Goal: Task Accomplishment & Management: Complete application form

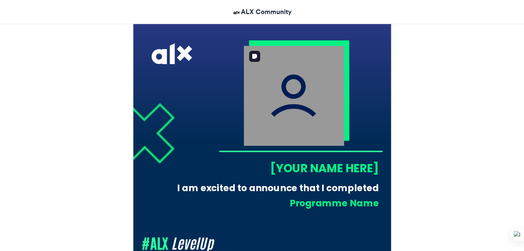
scroll to position [234, 0]
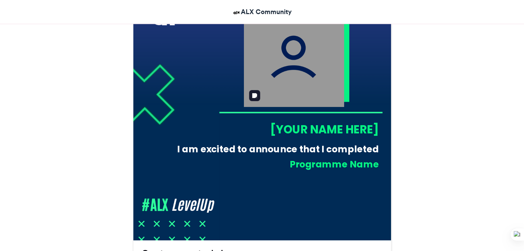
click at [294, 68] on img at bounding box center [293, 57] width 100 height 100
click at [311, 130] on div "[YOUR NAME HERE]" at bounding box center [299, 130] width 160 height 16
click at [311, 127] on div "[YOUR NAME HERE]" at bounding box center [299, 130] width 160 height 16
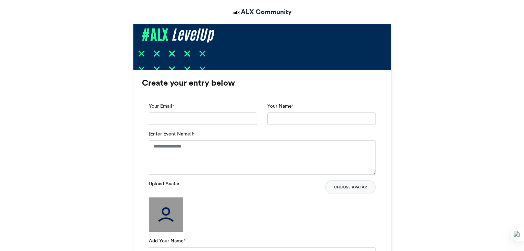
scroll to position [406, 0]
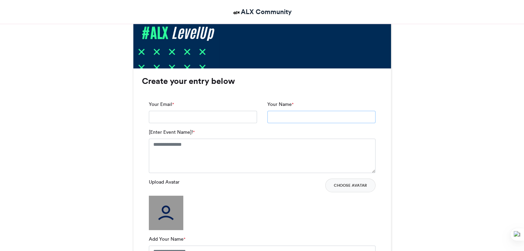
click at [278, 116] on input "Your Name *" at bounding box center [321, 117] width 108 height 12
type input "**********"
click at [213, 114] on input "Your Email *" at bounding box center [203, 117] width 108 height 12
type input "**********"
click at [204, 146] on textarea "[Enter Event Name]! *" at bounding box center [262, 156] width 227 height 34
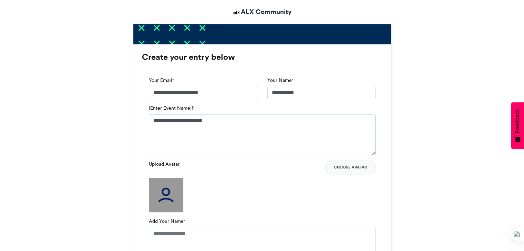
scroll to position [475, 0]
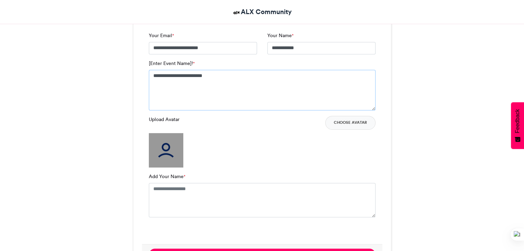
type textarea "**********"
click at [173, 157] on img at bounding box center [166, 150] width 34 height 34
click at [341, 124] on button "Choose Avatar" at bounding box center [350, 123] width 50 height 14
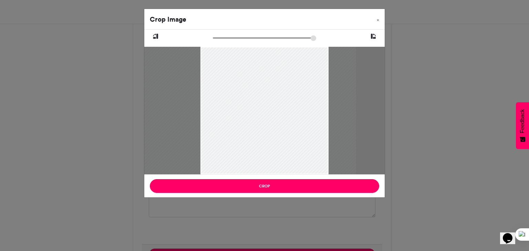
drag, startPoint x: 293, startPoint y: 152, endPoint x: 267, endPoint y: 147, distance: 26.5
click at [267, 147] on div at bounding box center [239, 111] width 236 height 128
drag, startPoint x: 279, startPoint y: 144, endPoint x: 247, endPoint y: 145, distance: 32.1
click at [247, 145] on div at bounding box center [211, 111] width 236 height 128
type input "******"
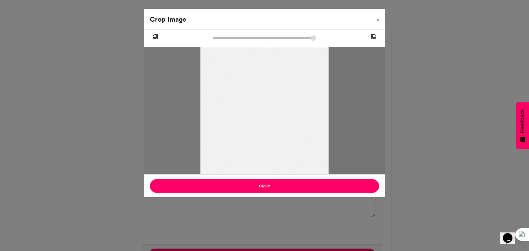
drag, startPoint x: 215, startPoint y: 37, endPoint x: 194, endPoint y: 40, distance: 20.9
click at [213, 40] on input "zoom" at bounding box center [264, 38] width 103 height 7
drag, startPoint x: 258, startPoint y: 96, endPoint x: 273, endPoint y: 98, distance: 15.6
click at [273, 98] on div at bounding box center [226, 111] width 236 height 128
click at [310, 101] on div at bounding box center [229, 111] width 236 height 128
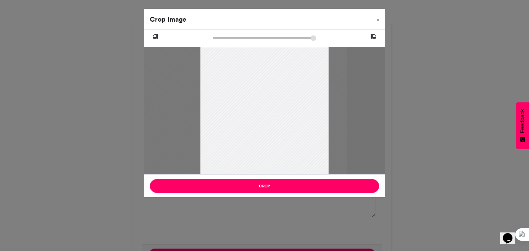
click at [259, 138] on div at bounding box center [230, 111] width 236 height 128
click at [376, 35] on icon at bounding box center [373, 36] width 6 height 9
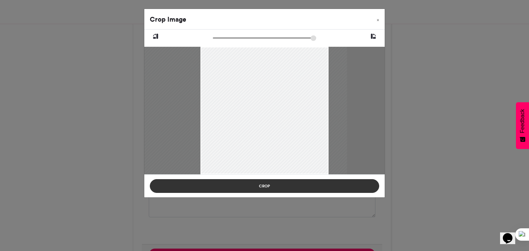
click at [271, 189] on button "Crop" at bounding box center [264, 186] width 229 height 14
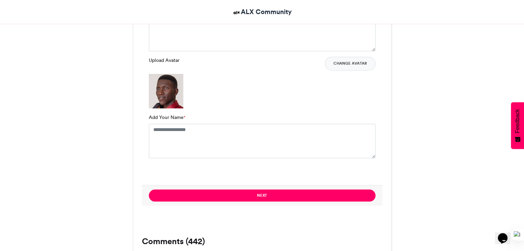
scroll to position [578, 0]
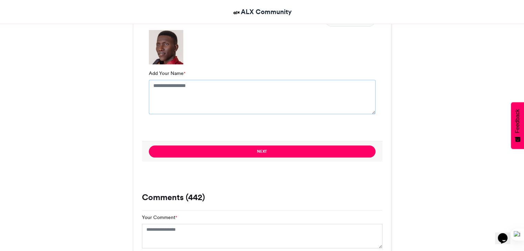
click at [200, 84] on textarea "Add Your Name *" at bounding box center [262, 97] width 227 height 34
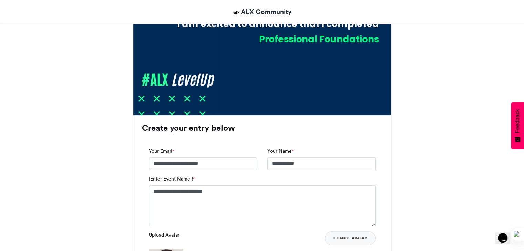
scroll to position [337, 0]
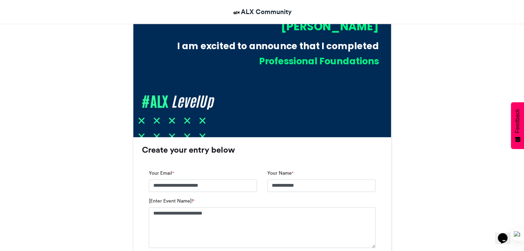
type textarea "**********"
click at [300, 184] on input "**********" at bounding box center [321, 186] width 108 height 12
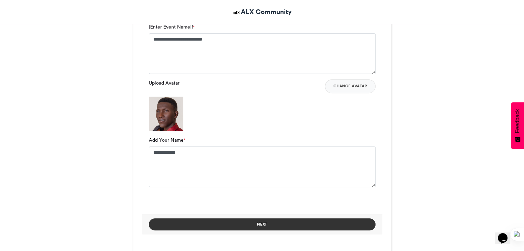
scroll to position [578, 0]
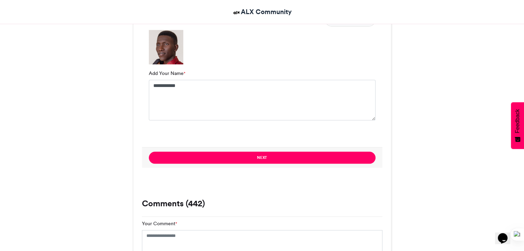
type input "*****"
click at [193, 86] on textarea "**********" at bounding box center [262, 100] width 227 height 41
paste textarea "**********"
click at [170, 85] on textarea "**********" at bounding box center [262, 100] width 227 height 41
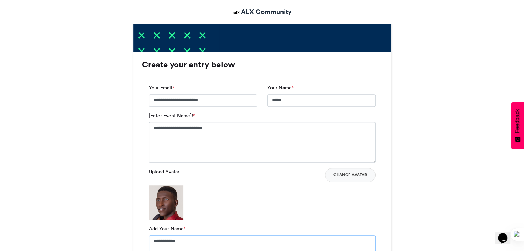
scroll to position [406, 0]
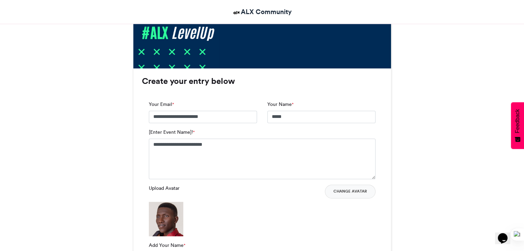
type textarea "**********"
click at [286, 118] on input "*****" at bounding box center [321, 117] width 108 height 12
type input "**********"
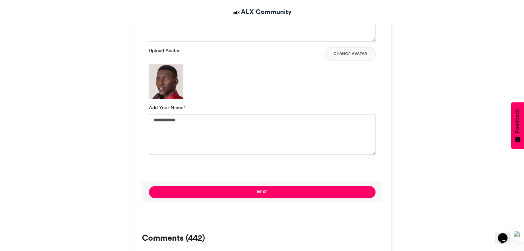
scroll to position [578, 0]
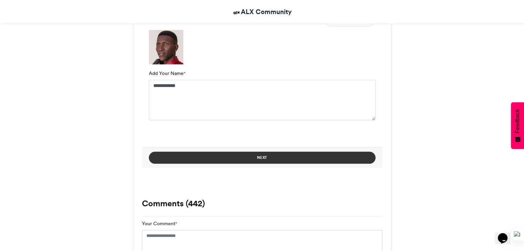
click at [253, 158] on button "Next" at bounding box center [262, 158] width 227 height 12
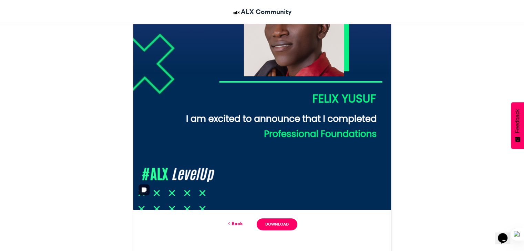
scroll to position [273, 0]
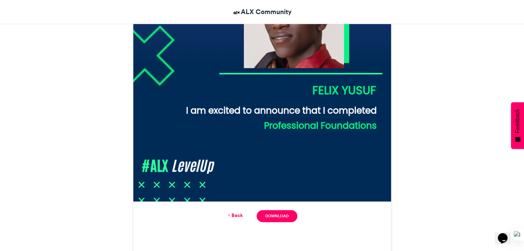
click at [233, 213] on link "Back" at bounding box center [235, 215] width 16 height 7
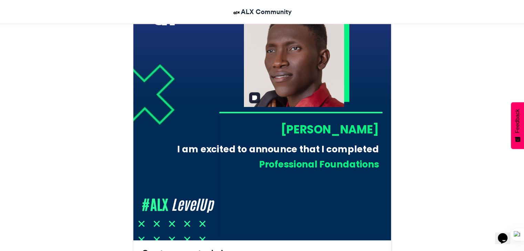
scroll to position [96, 0]
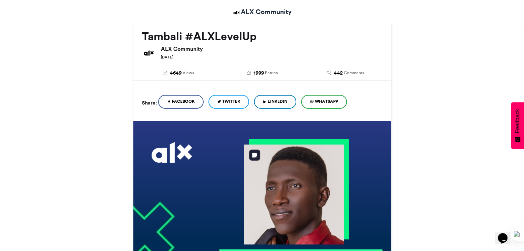
click at [302, 181] on img at bounding box center [293, 195] width 100 height 100
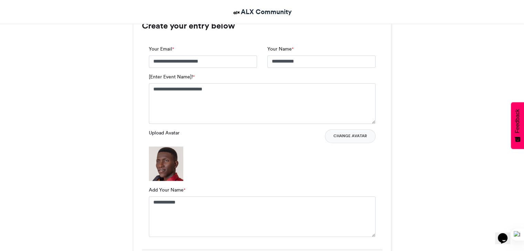
scroll to position [475, 0]
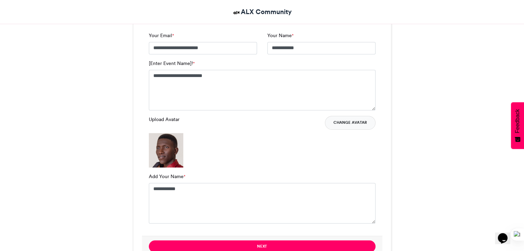
click at [353, 124] on button "Change Avatar" at bounding box center [350, 123] width 51 height 14
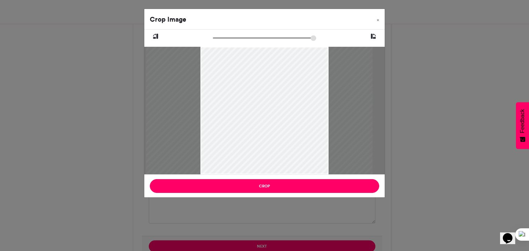
drag, startPoint x: 274, startPoint y: 100, endPoint x: 268, endPoint y: 148, distance: 47.8
click at [269, 147] on div at bounding box center [259, 168] width 227 height 283
click at [270, 128] on div at bounding box center [259, 182] width 274 height 343
click at [266, 126] on div at bounding box center [257, 216] width 365 height 456
drag, startPoint x: 264, startPoint y: 128, endPoint x: 263, endPoint y: 124, distance: 4.6
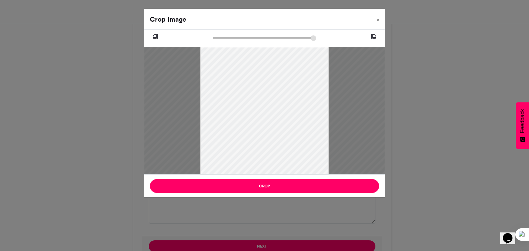
click at [263, 124] on div at bounding box center [258, 183] width 266 height 332
drag, startPoint x: 264, startPoint y: 126, endPoint x: 266, endPoint y: 134, distance: 8.4
click at [266, 134] on div at bounding box center [258, 207] width 322 height 402
drag, startPoint x: 265, startPoint y: 133, endPoint x: 267, endPoint y: 114, distance: 19.1
click at [267, 114] on div at bounding box center [263, 142] width 190 height 238
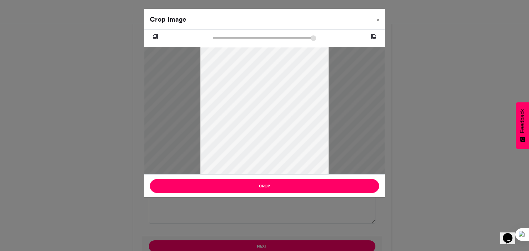
drag, startPoint x: 276, startPoint y: 127, endPoint x: 272, endPoint y: 173, distance: 45.6
click at [272, 173] on div at bounding box center [257, 242] width 481 height 602
click at [270, 139] on div at bounding box center [259, 220] width 390 height 487
type input "*****"
drag, startPoint x: 270, startPoint y: 126, endPoint x: 270, endPoint y: 131, distance: 4.5
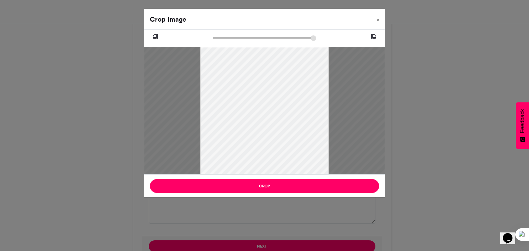
click at [270, 131] on div at bounding box center [260, 203] width 310 height 387
click at [279, 129] on div at bounding box center [260, 201] width 310 height 387
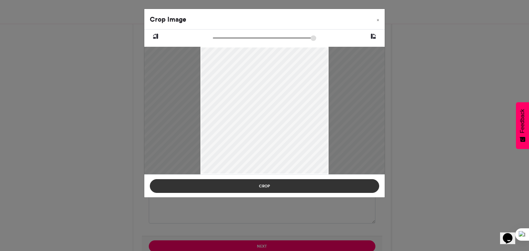
click at [272, 185] on button "Crop" at bounding box center [264, 186] width 229 height 14
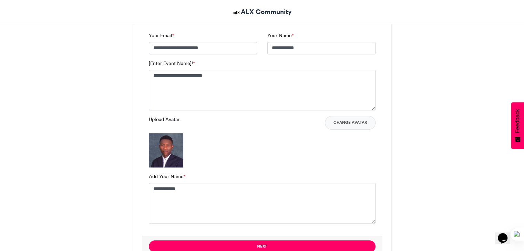
click at [161, 145] on img at bounding box center [166, 150] width 34 height 34
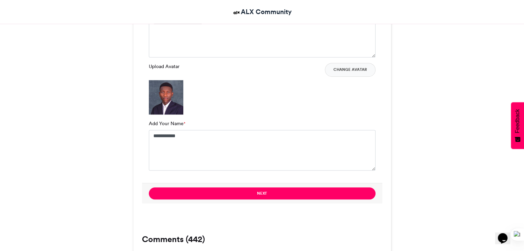
scroll to position [544, 0]
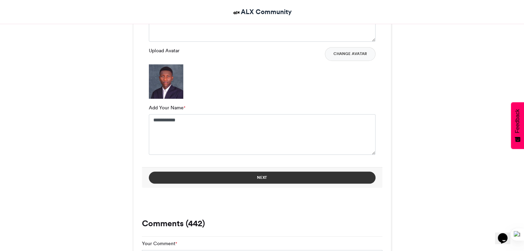
click at [235, 174] on button "Next" at bounding box center [262, 178] width 227 height 12
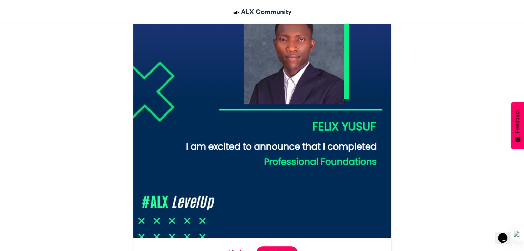
scroll to position [276, 0]
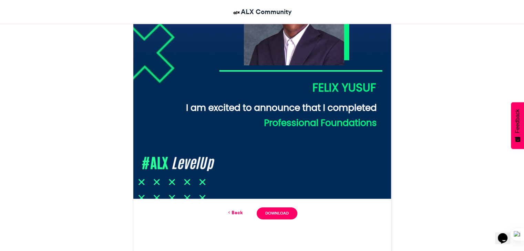
click at [236, 212] on link "Back" at bounding box center [235, 212] width 16 height 7
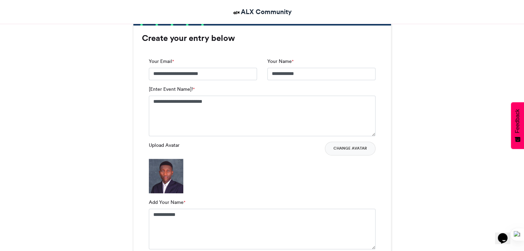
scroll to position [512, 0]
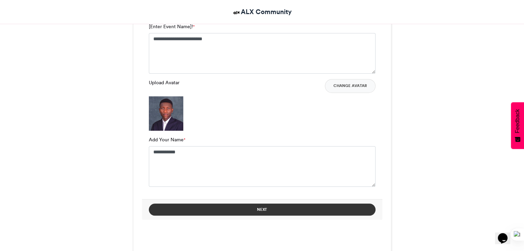
click at [252, 209] on button "Next" at bounding box center [262, 210] width 227 height 12
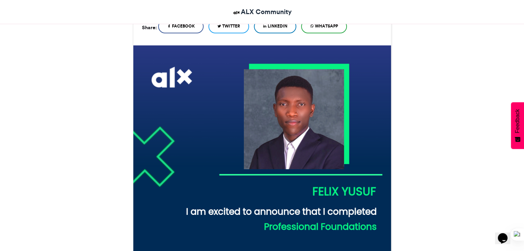
scroll to position [0, 0]
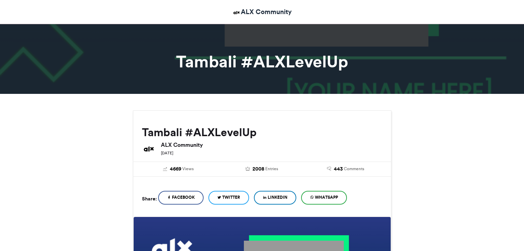
scroll to position [336, 0]
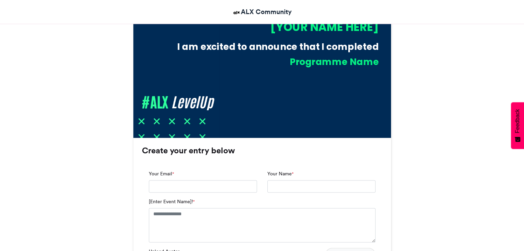
click at [345, 248] on button "Choose Avatar" at bounding box center [350, 255] width 50 height 14
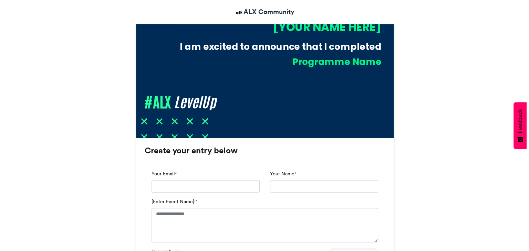
scroll to position [413, 0]
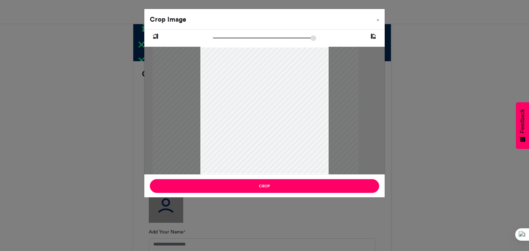
drag, startPoint x: 263, startPoint y: 106, endPoint x: 258, endPoint y: 126, distance: 20.3
click at [258, 126] on div at bounding box center [256, 146] width 206 height 257
drag, startPoint x: 263, startPoint y: 111, endPoint x: 271, endPoint y: 111, distance: 7.9
click at [271, 125] on div at bounding box center [264, 182] width 301 height 377
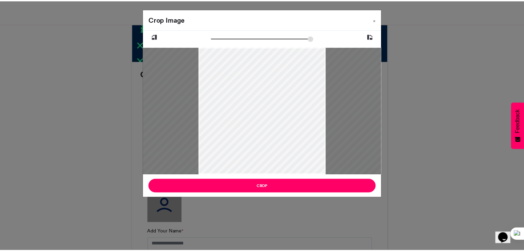
scroll to position [0, 0]
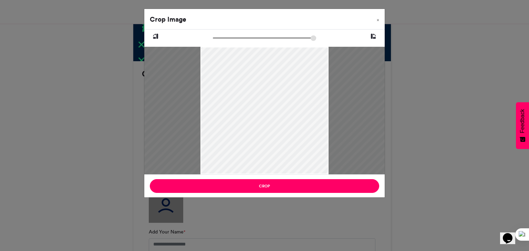
drag, startPoint x: 259, startPoint y: 111, endPoint x: 259, endPoint y: 130, distance: 19.3
click at [259, 130] on div at bounding box center [260, 186] width 292 height 365
drag, startPoint x: 262, startPoint y: 113, endPoint x: 262, endPoint y: 127, distance: 14.5
click at [262, 127] on div at bounding box center [260, 203] width 318 height 397
click at [250, 38] on input "zoom" at bounding box center [264, 38] width 103 height 7
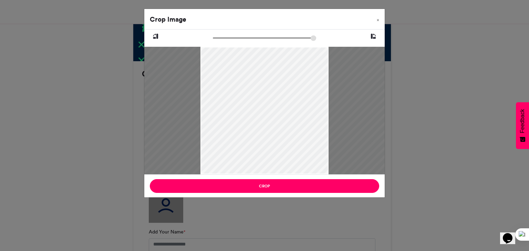
click at [284, 120] on div at bounding box center [261, 198] width 302 height 377
type input "******"
click at [252, 38] on input "zoom" at bounding box center [264, 38] width 103 height 7
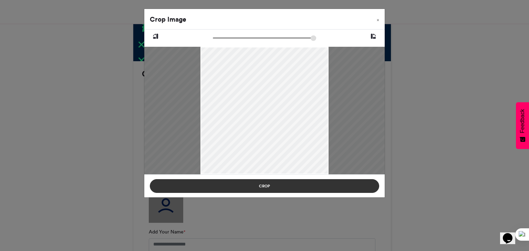
click at [287, 186] on button "Crop" at bounding box center [264, 186] width 229 height 14
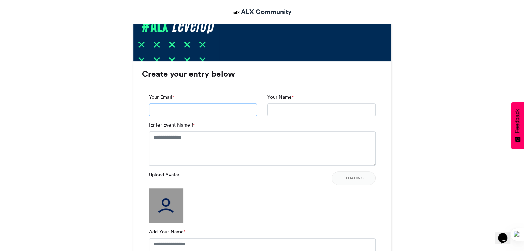
click at [198, 108] on input "Your Email *" at bounding box center [203, 110] width 108 height 12
type input "**********"
click at [298, 110] on input "Your Name *" at bounding box center [321, 110] width 108 height 12
type input "**********"
click at [200, 144] on textarea "[Enter Event Name]! *" at bounding box center [262, 149] width 227 height 34
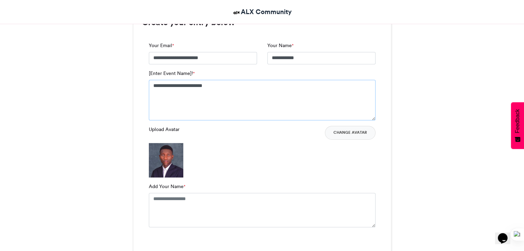
scroll to position [482, 0]
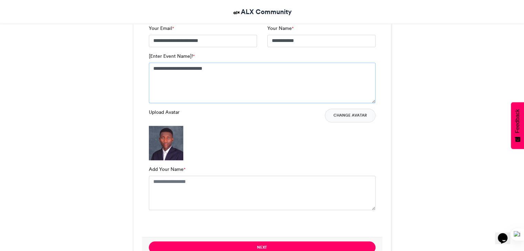
type textarea "**********"
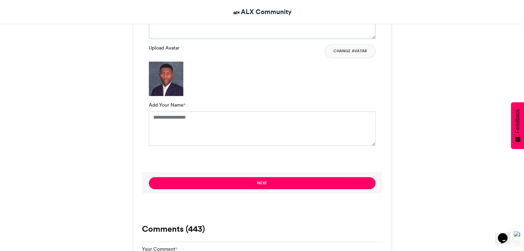
scroll to position [551, 0]
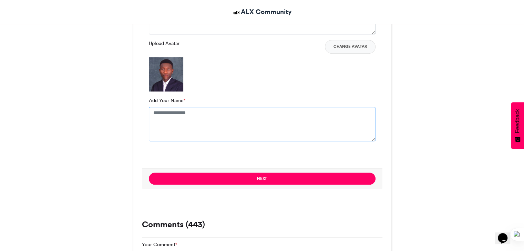
click at [209, 120] on textarea "Add Your Name *" at bounding box center [262, 124] width 227 height 34
click at [205, 110] on textarea "Add Your Name *" at bounding box center [262, 124] width 227 height 34
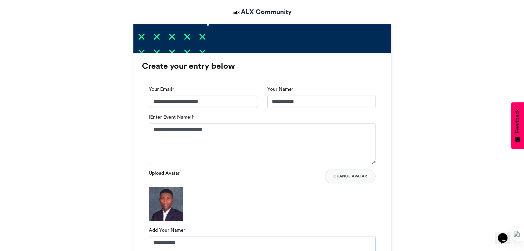
scroll to position [448, 0]
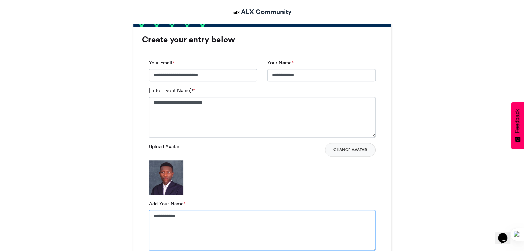
type textarea "**********"
click at [160, 184] on img at bounding box center [166, 177] width 34 height 34
click at [164, 177] on img at bounding box center [166, 177] width 34 height 34
click at [165, 175] on img at bounding box center [166, 177] width 34 height 34
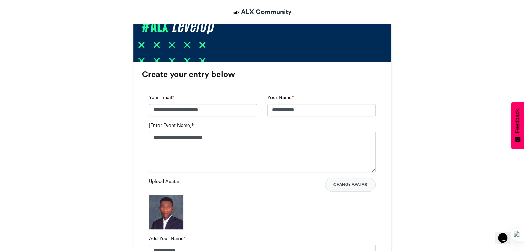
scroll to position [413, 0]
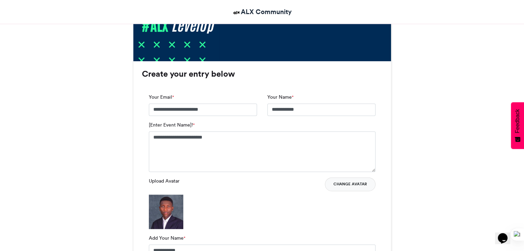
click at [352, 185] on button "Change Avatar" at bounding box center [350, 185] width 51 height 14
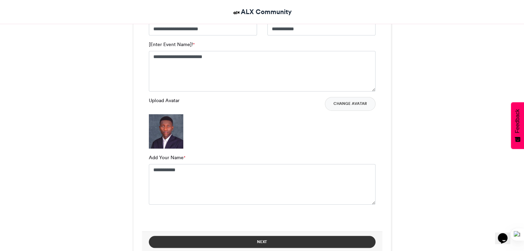
scroll to position [517, 0]
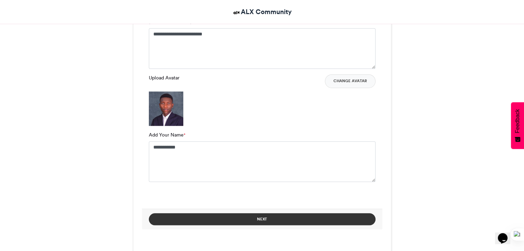
click at [271, 221] on button "Next" at bounding box center [262, 220] width 227 height 12
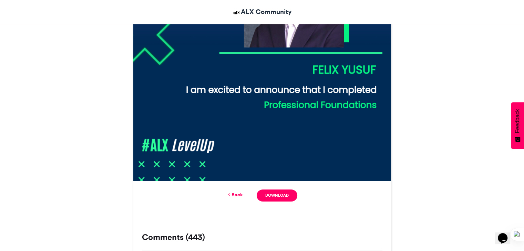
scroll to position [310, 0]
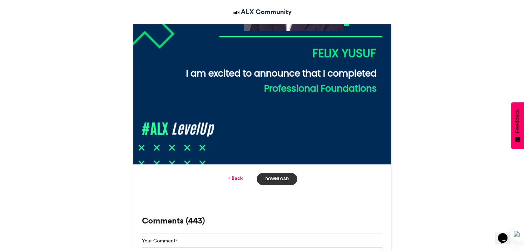
click at [284, 181] on link "Download" at bounding box center [277, 179] width 40 height 12
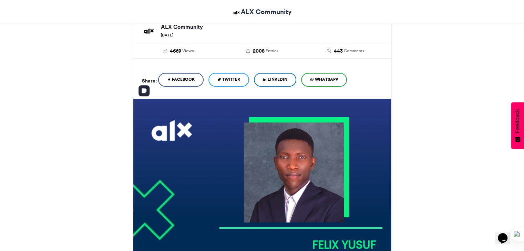
scroll to position [207, 0]
